Goal: Task Accomplishment & Management: Use online tool/utility

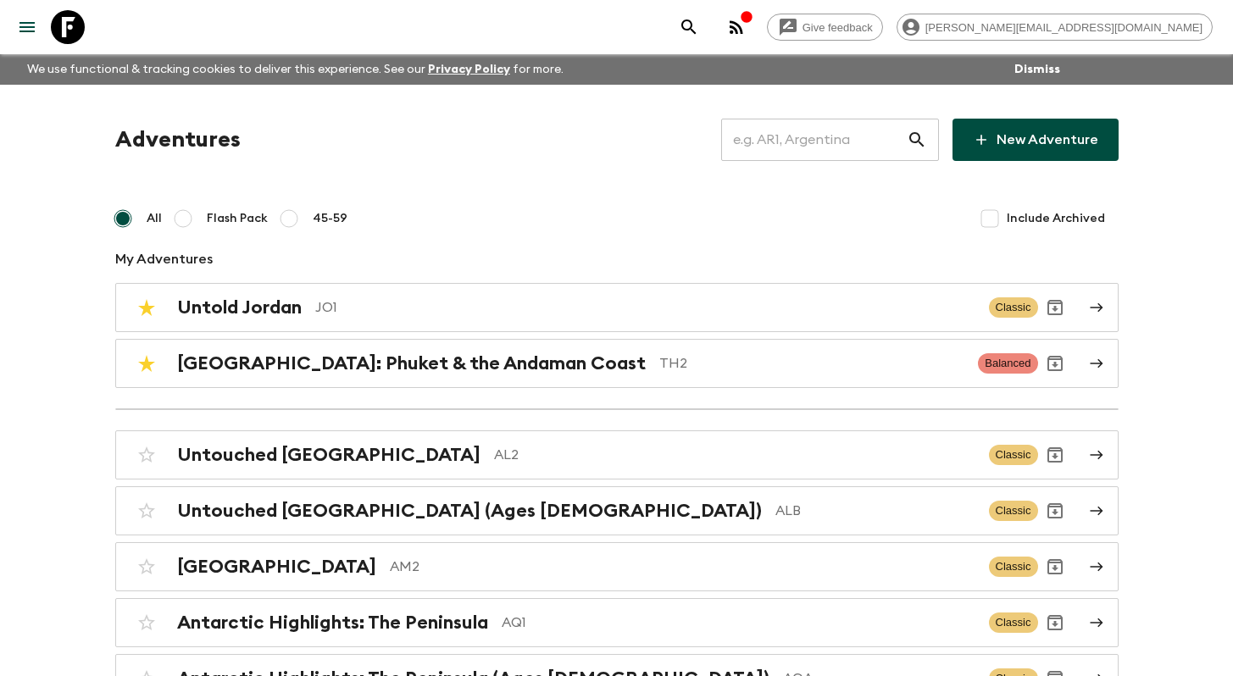
scroll to position [676, 0]
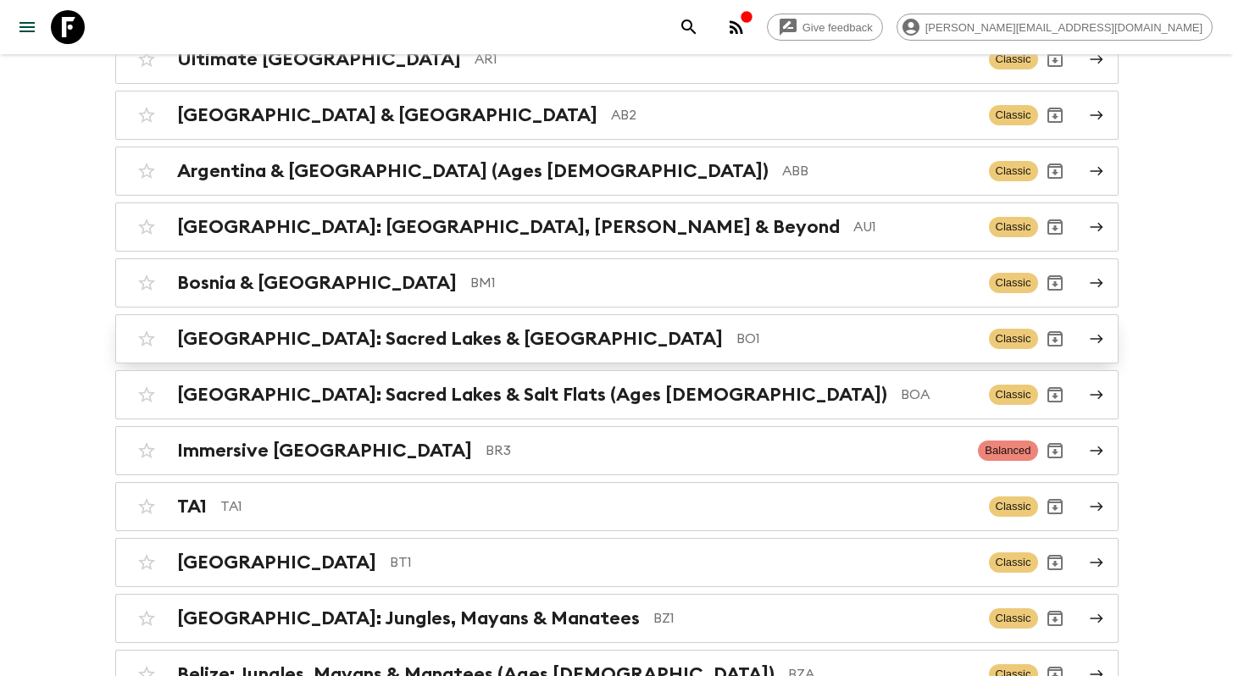
click at [737, 337] on p "BO1" at bounding box center [856, 339] width 239 height 20
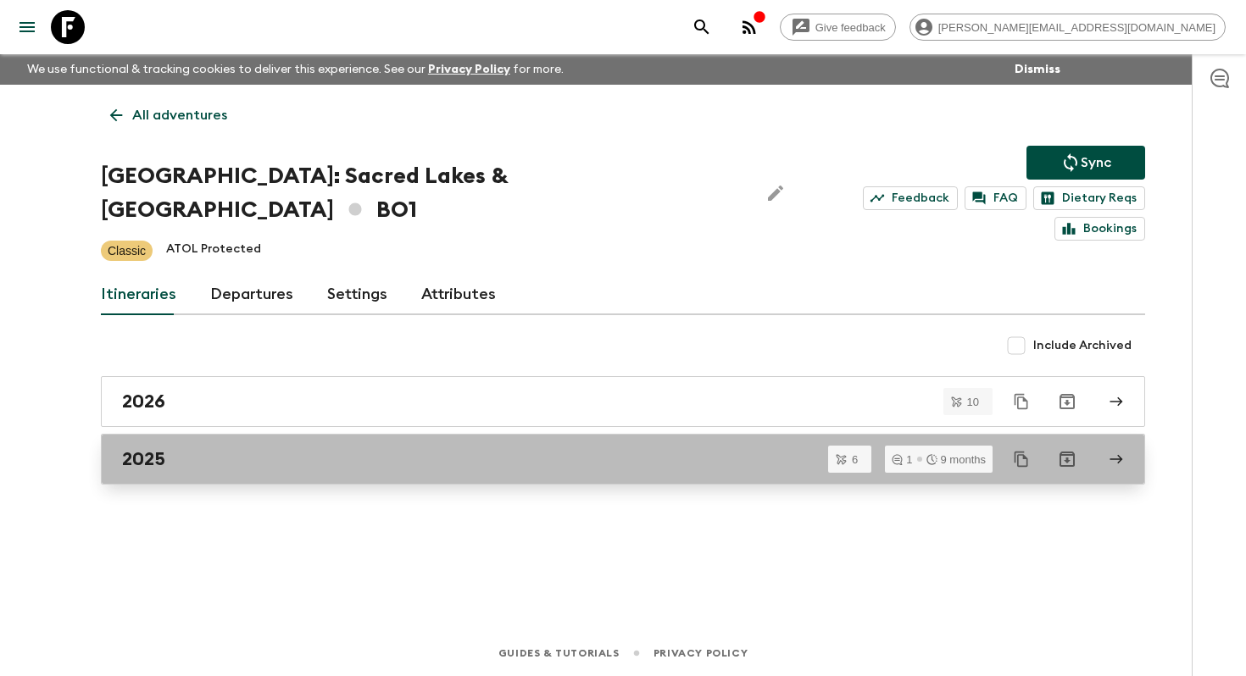
click at [406, 449] on link "2025" at bounding box center [623, 459] width 1044 height 51
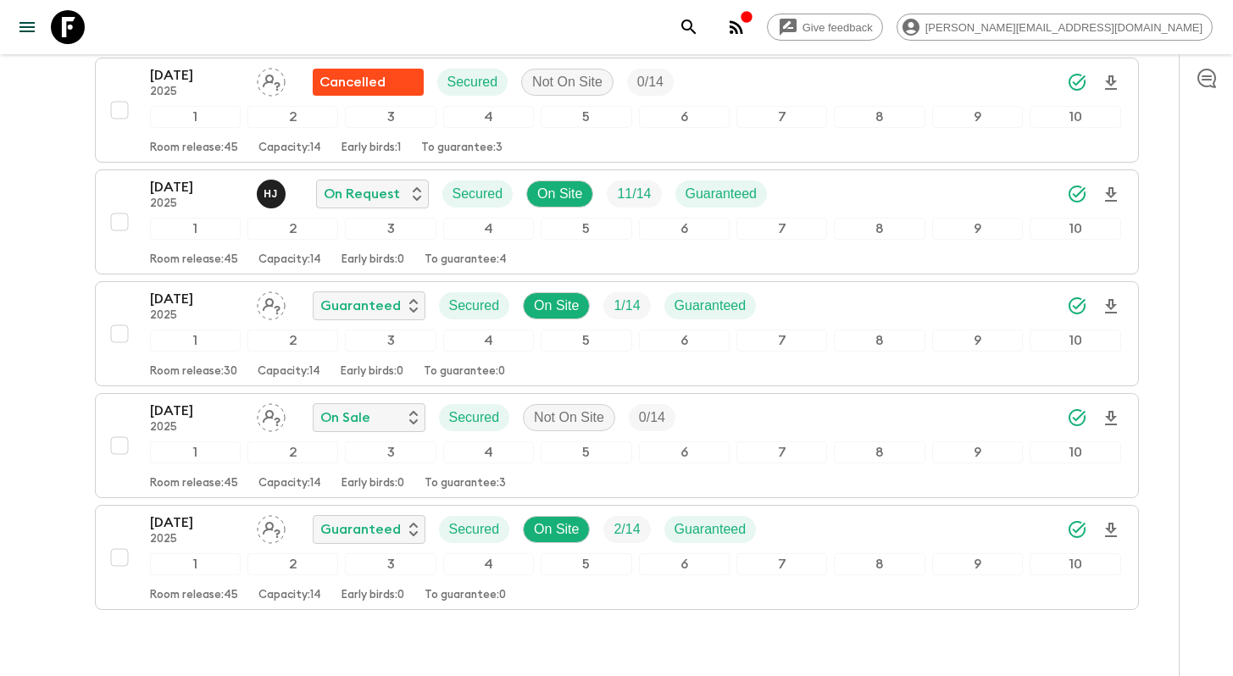
scroll to position [504, 0]
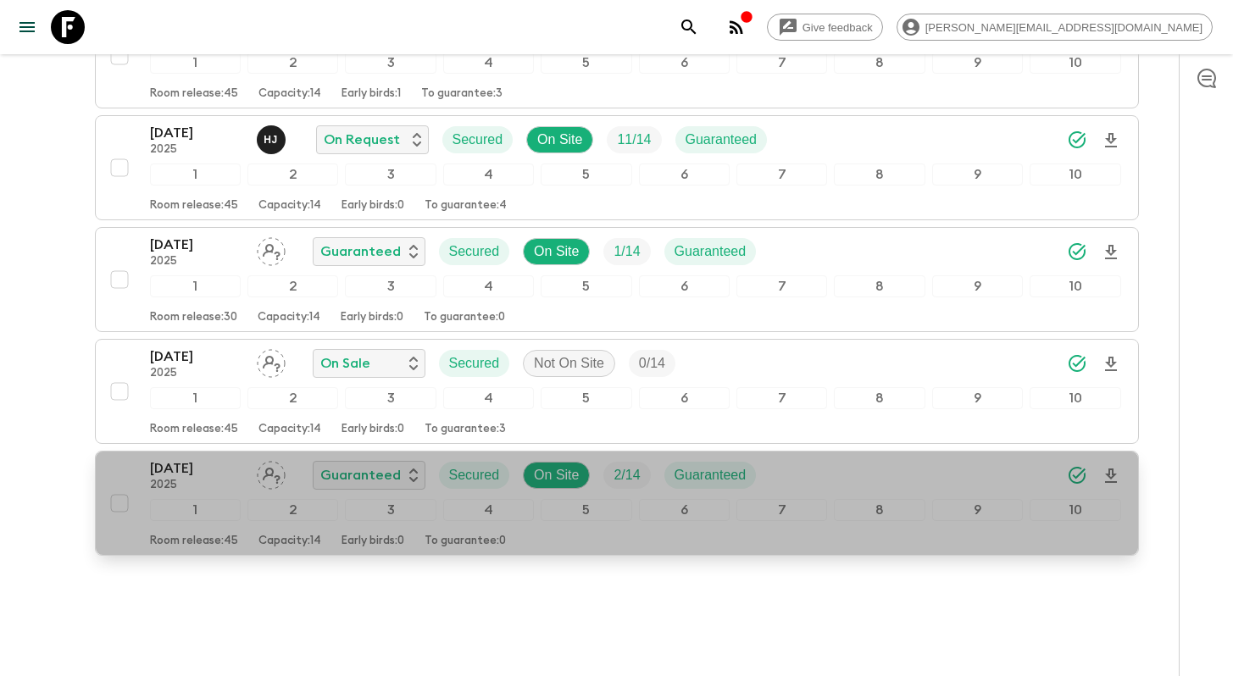
click at [198, 451] on button "[DATE] 2025 Guaranteed Secured On Site 2 / 14 Guaranteed 1 2 3 4 5 6 7 8 9 10 R…" at bounding box center [617, 503] width 1044 height 105
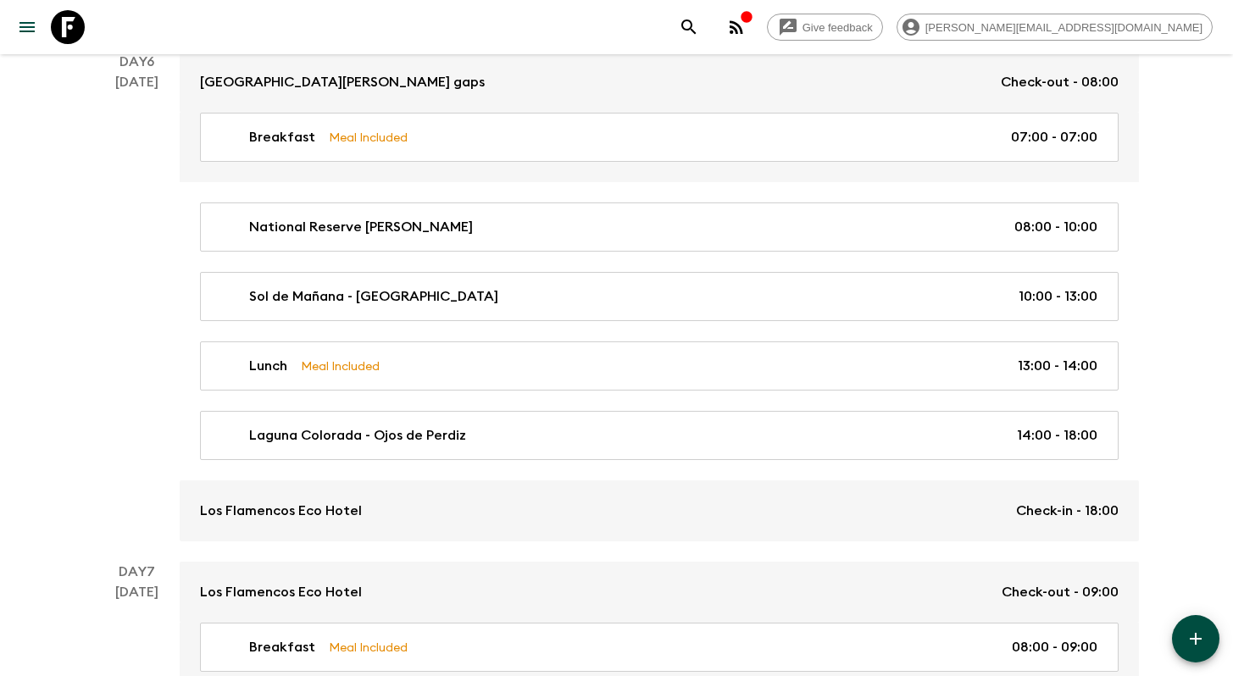
scroll to position [2326, 0]
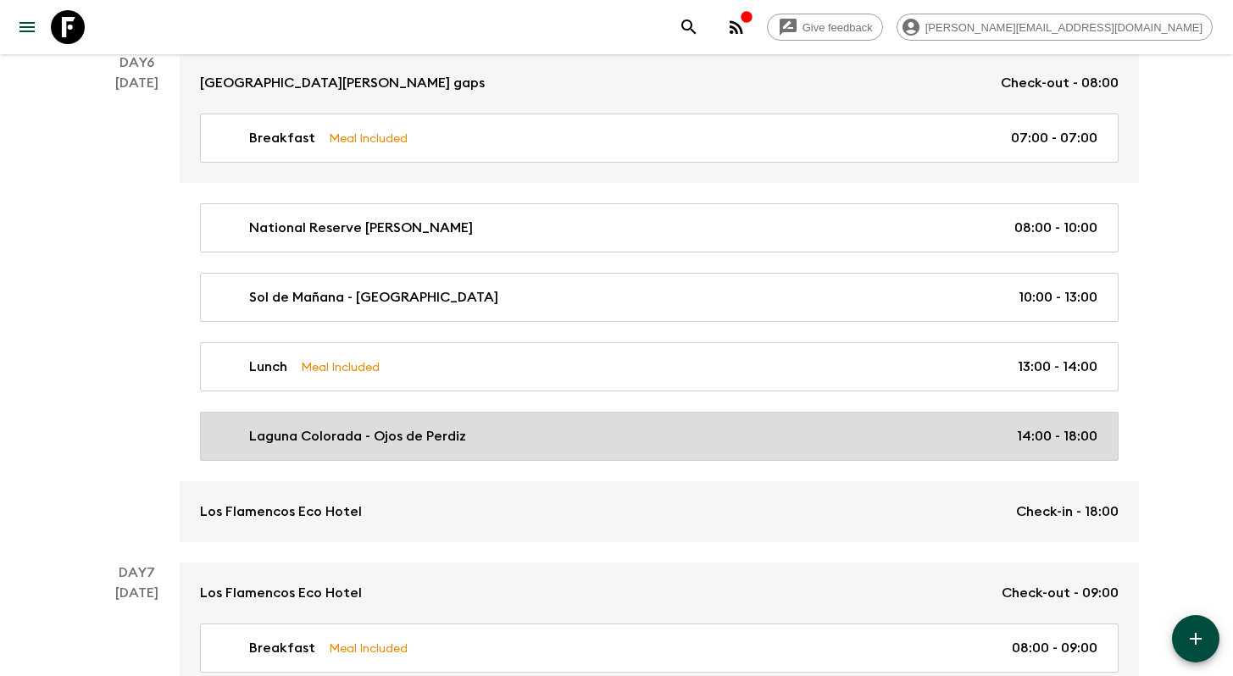
click at [263, 444] on link "Laguna Colorada - Ojos de Perdiz 14:00 - 18:00" at bounding box center [659, 436] width 919 height 49
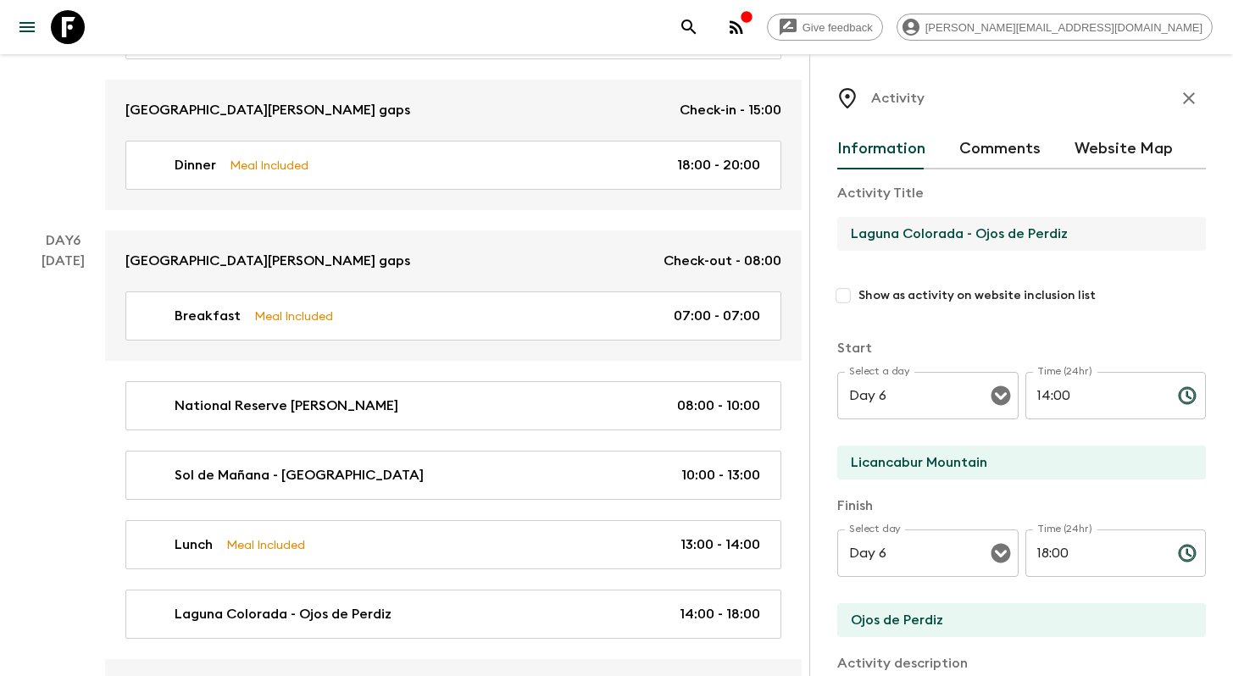
click at [974, 237] on input "Laguna Colorada - Ojos de Perdiz" at bounding box center [1015, 234] width 355 height 34
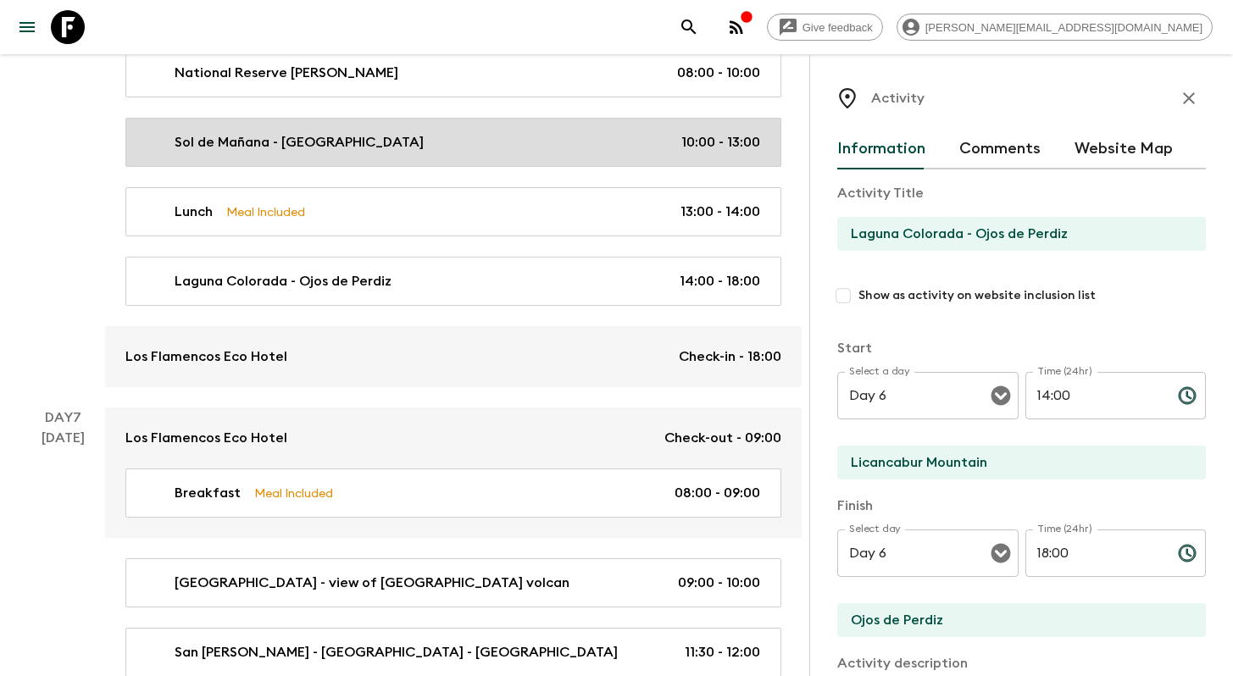
scroll to position [2697, 0]
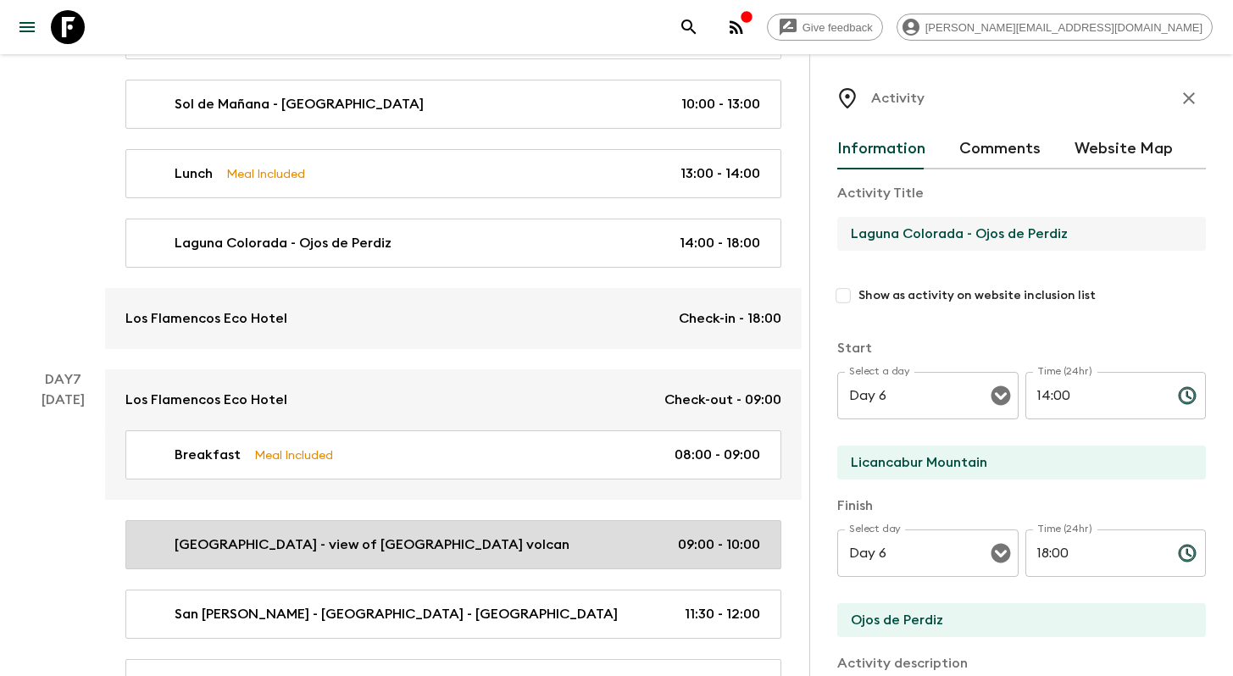
click at [334, 535] on p "[GEOGRAPHIC_DATA] - view of [GEOGRAPHIC_DATA] volcan" at bounding box center [372, 545] width 395 height 20
type input "[GEOGRAPHIC_DATA] - view of [GEOGRAPHIC_DATA] volcan"
type input "[GEOGRAPHIC_DATA]"
type textarea "[GEOGRAPHIC_DATA] – [GEOGRAPHIC_DATA] –Colchani Morning trip north through the …"
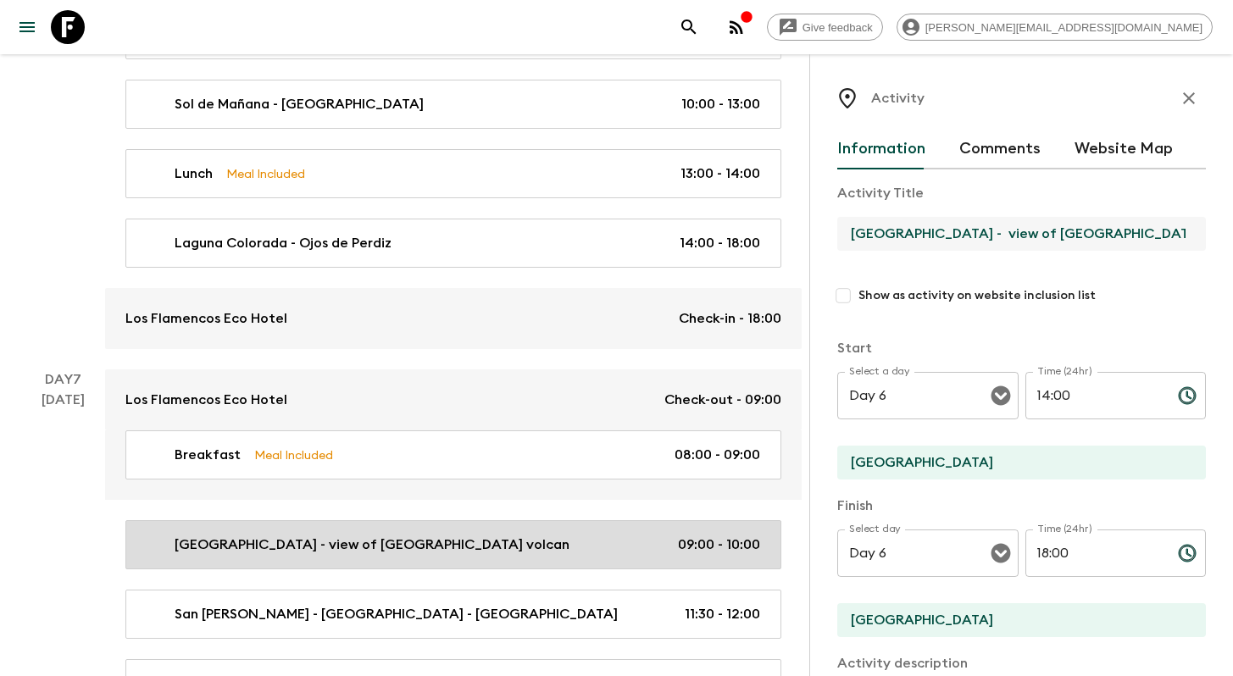
type input "Day 7"
type input "09:00"
type input "Day 7"
type input "10:00"
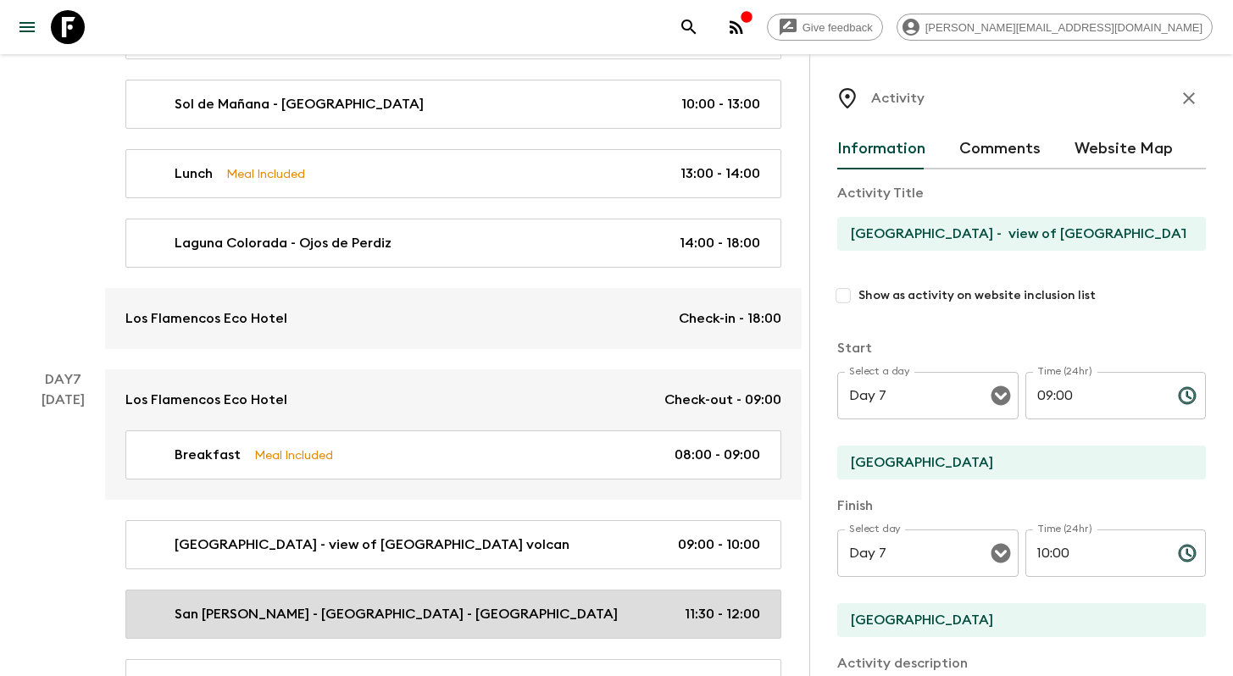
click at [326, 604] on p "San [PERSON_NAME] - [GEOGRAPHIC_DATA] - [GEOGRAPHIC_DATA]" at bounding box center [396, 614] width 443 height 20
type input "San [PERSON_NAME] - [GEOGRAPHIC_DATA] - [GEOGRAPHIC_DATA]"
type input "San [PERSON_NAME]"
type input "11:30"
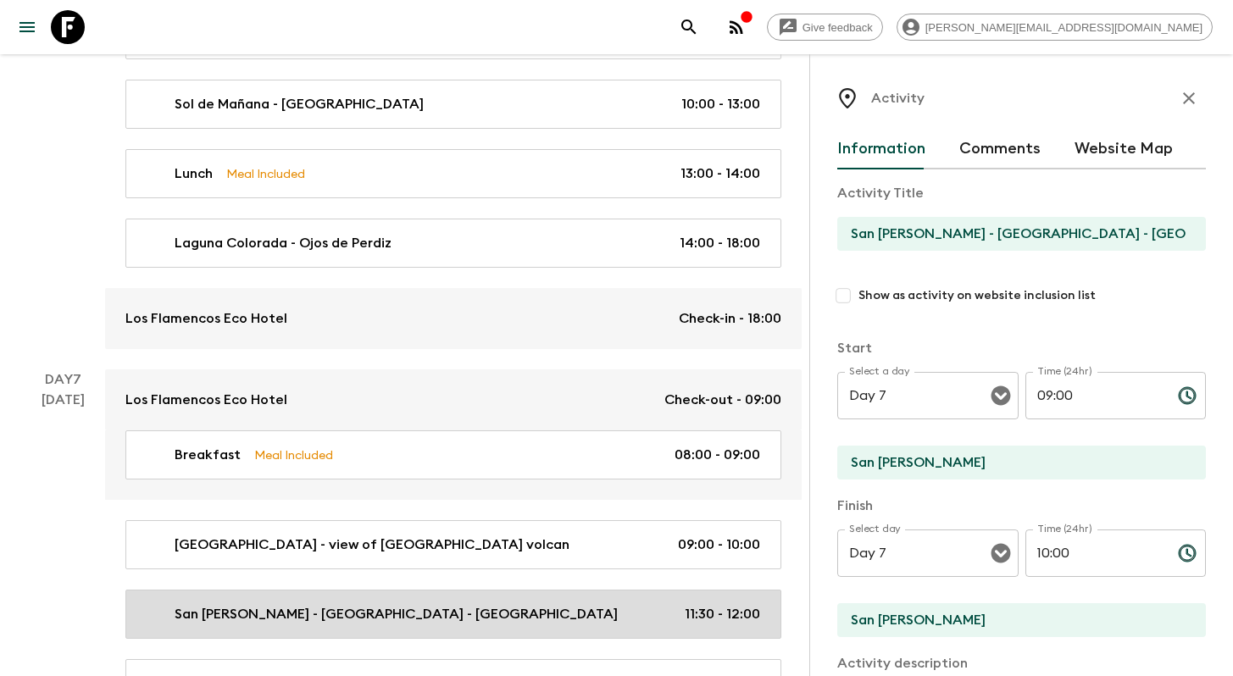
type input "12:00"
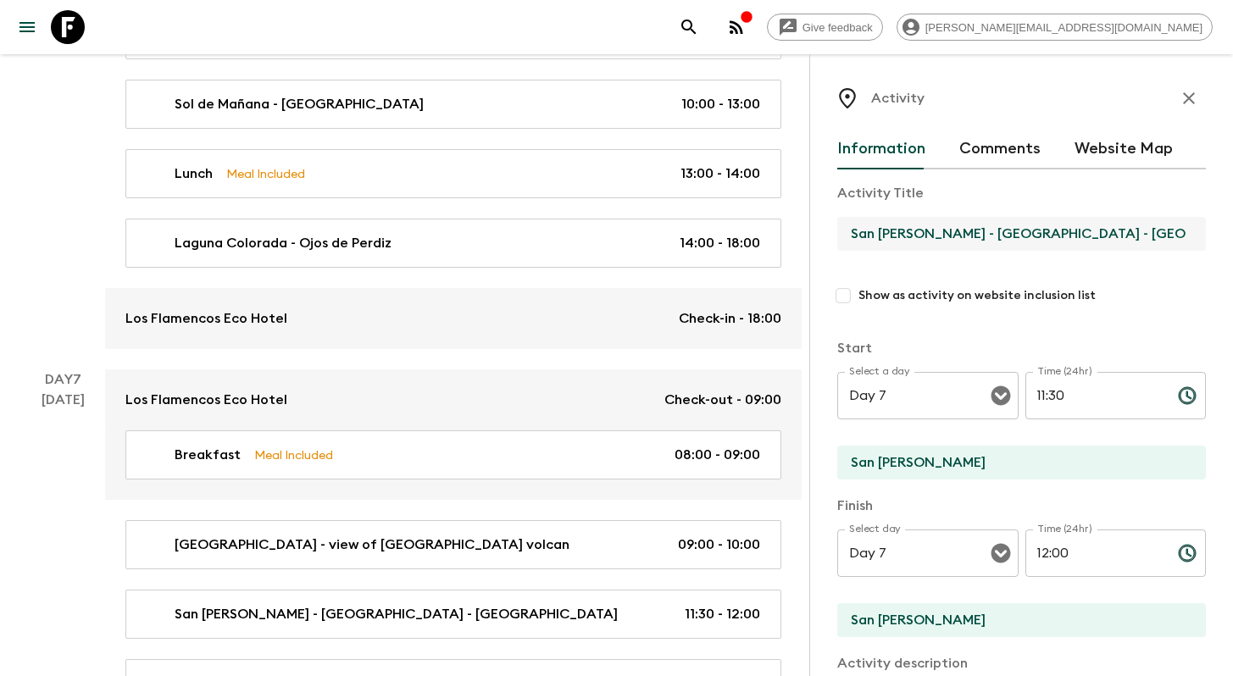
drag, startPoint x: 1032, startPoint y: 231, endPoint x: 1160, endPoint y: 231, distance: 127.2
click at [1160, 231] on input "San [PERSON_NAME] - [GEOGRAPHIC_DATA] - [GEOGRAPHIC_DATA]" at bounding box center [1015, 234] width 355 height 34
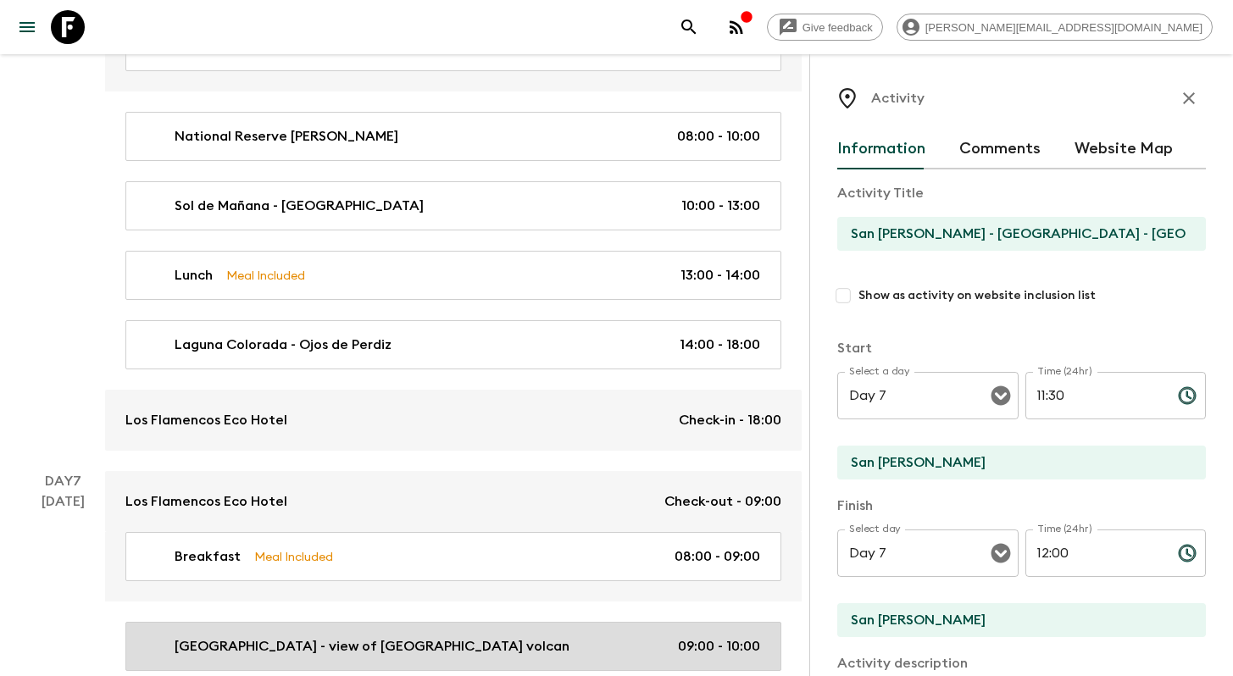
scroll to position [2572, 0]
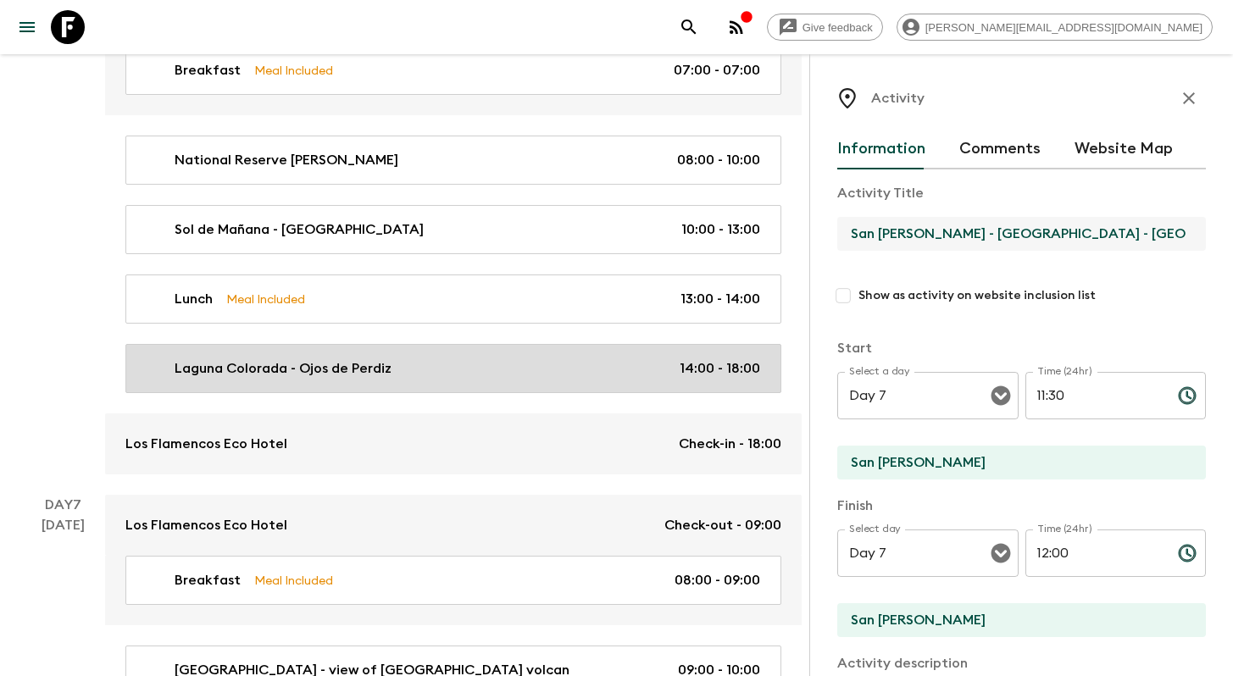
click at [447, 359] on div "Laguna Colorada - Ojos de Perdiz 14:00 - 18:00" at bounding box center [450, 369] width 621 height 20
type input "Laguna Colorada - Ojos de Perdiz"
type input "Licancabur Mountain"
type input "Ojos de Perdiz"
type input "Day 6"
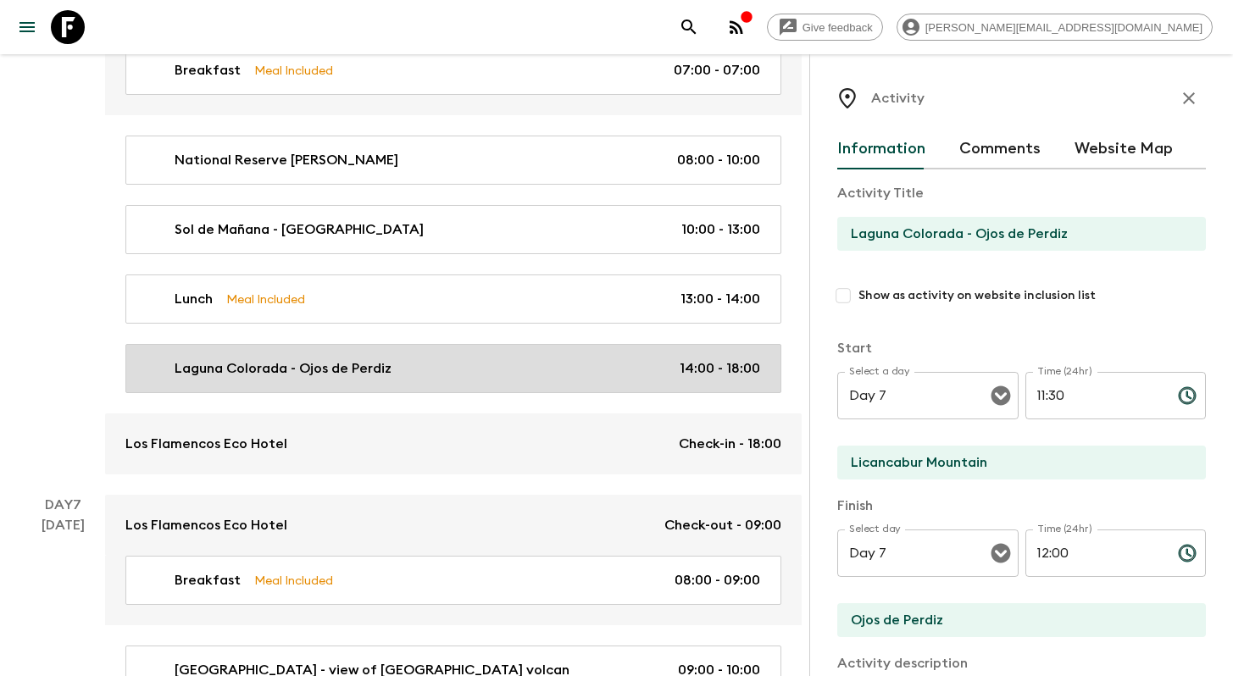
type input "14:00"
type input "Day 6"
type input "18:00"
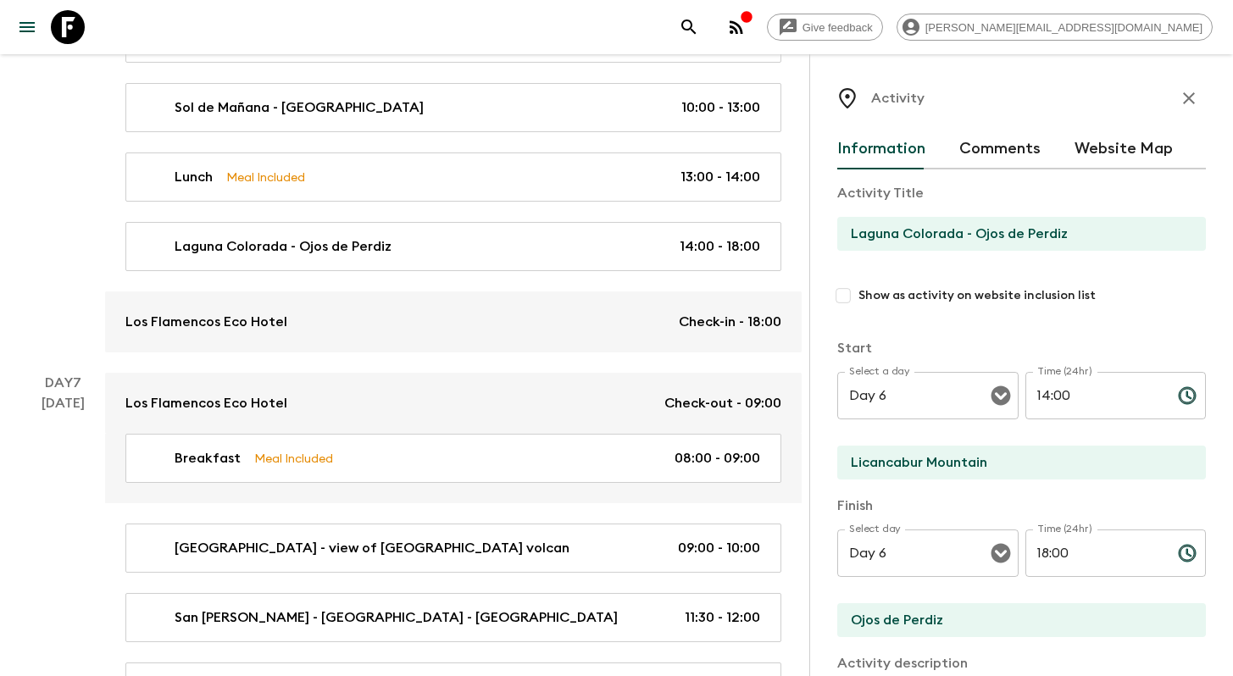
scroll to position [2698, 0]
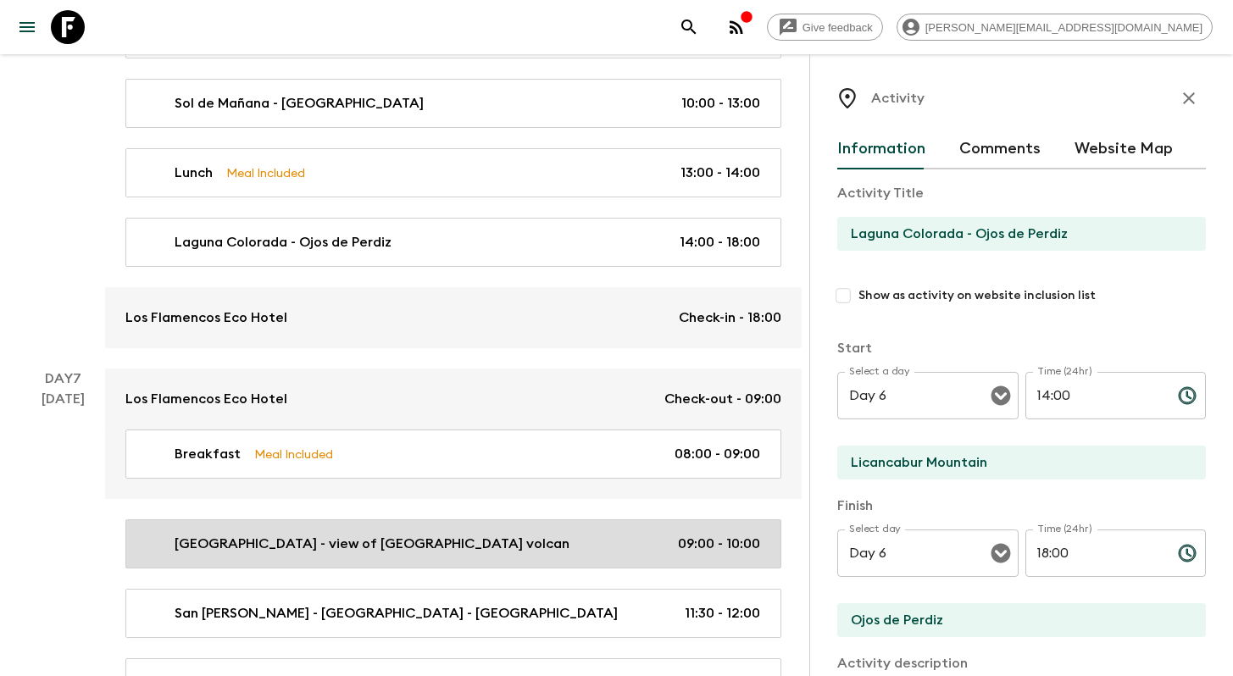
click at [250, 534] on p "[GEOGRAPHIC_DATA] - view of [GEOGRAPHIC_DATA] volcan" at bounding box center [372, 544] width 395 height 20
type input "[GEOGRAPHIC_DATA] - view of [GEOGRAPHIC_DATA] volcan"
type input "[GEOGRAPHIC_DATA]"
type textarea "[GEOGRAPHIC_DATA] – [GEOGRAPHIC_DATA] –Colchani Morning trip north through the …"
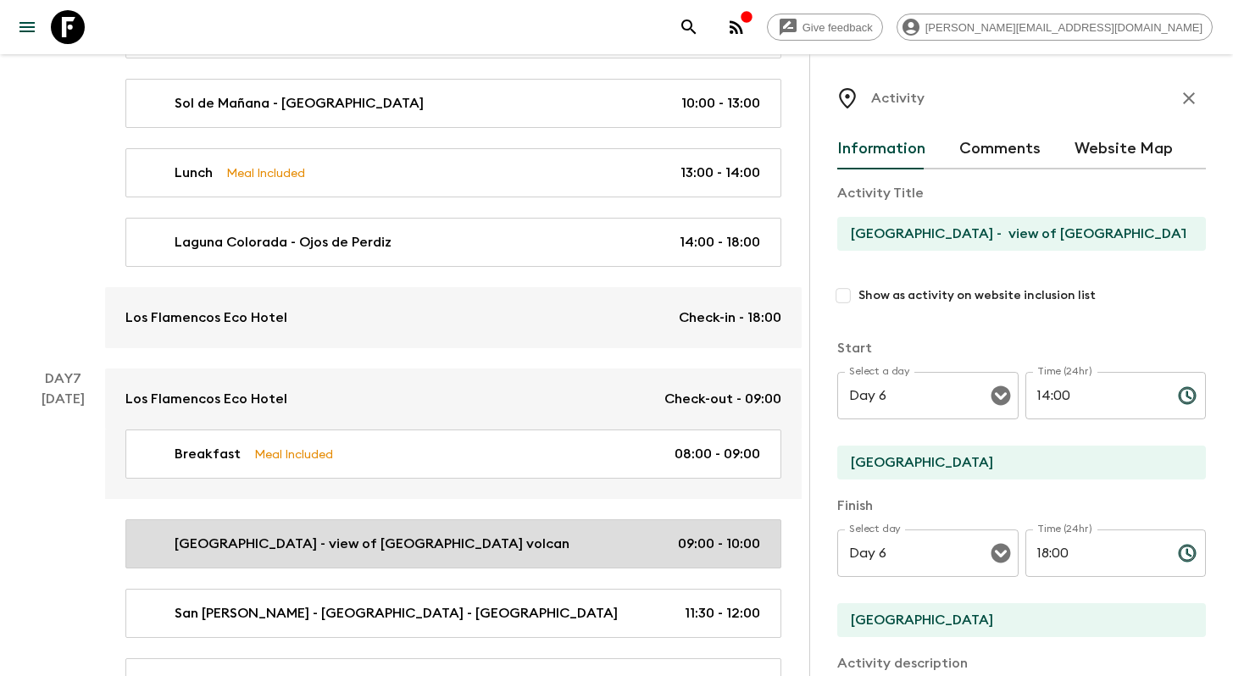
type input "Day 7"
type input "09:00"
type input "Day 7"
type input "10:00"
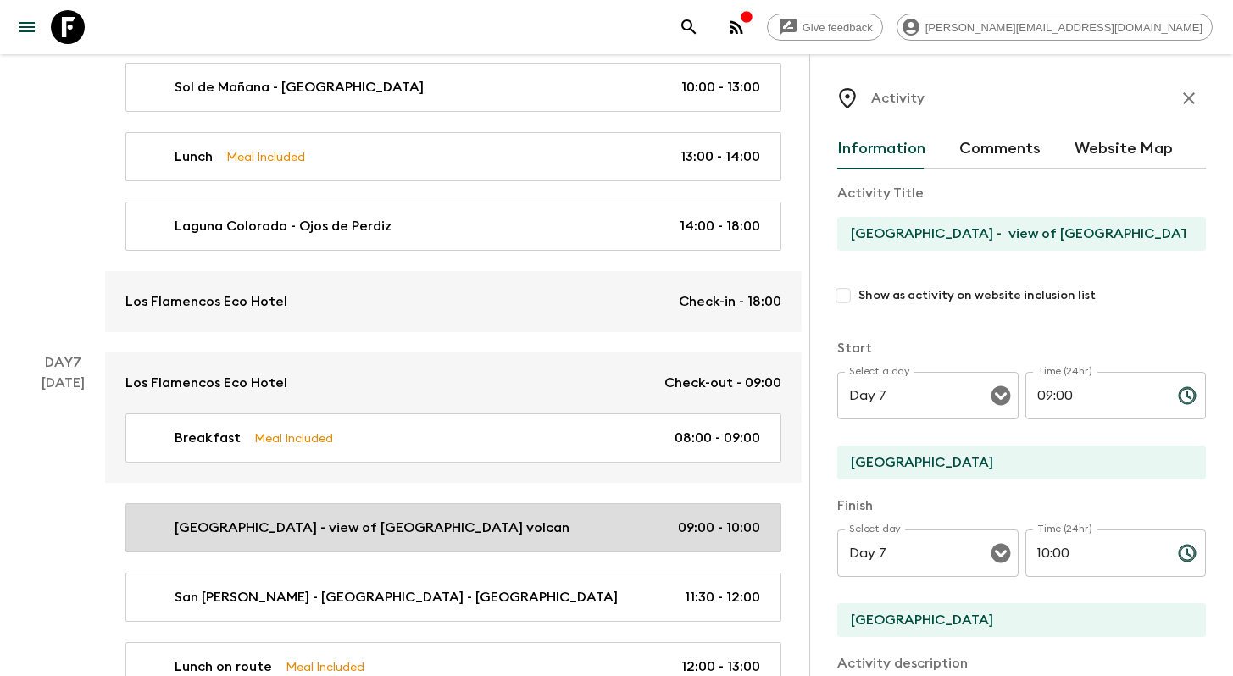
scroll to position [2729, 0]
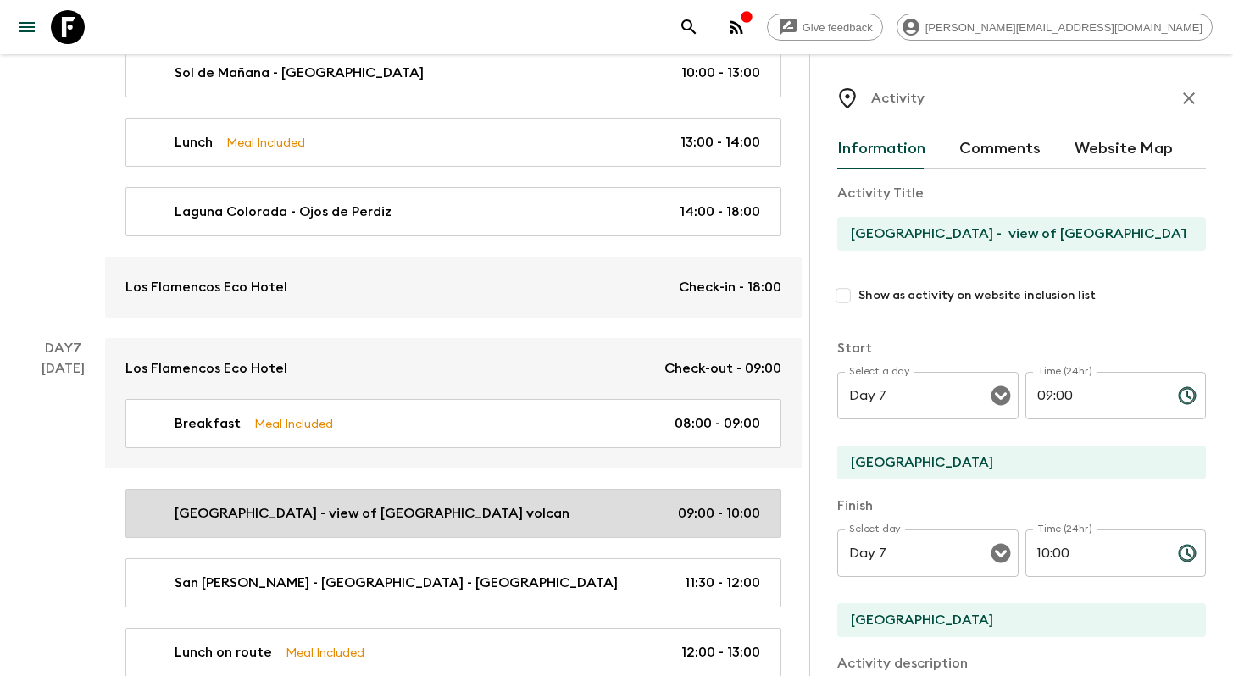
click at [333, 504] on p "[GEOGRAPHIC_DATA] - view of [GEOGRAPHIC_DATA] volcan" at bounding box center [372, 514] width 395 height 20
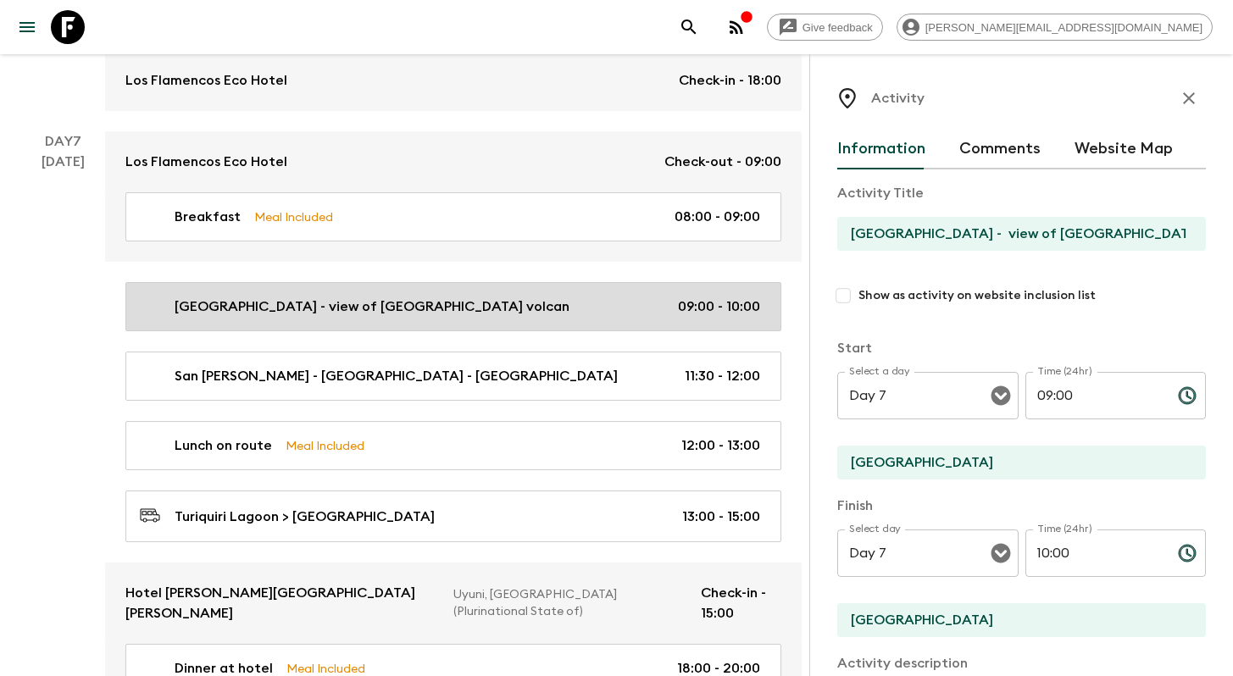
scroll to position [2944, 0]
